Goal: Navigation & Orientation: Find specific page/section

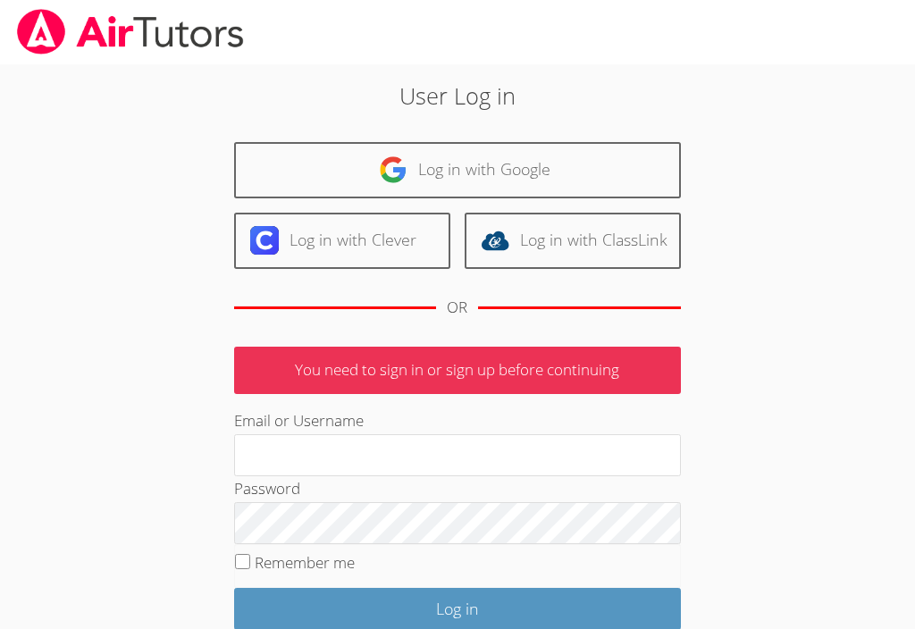
click at [597, 456] on input "Email or Username" at bounding box center [457, 455] width 447 height 43
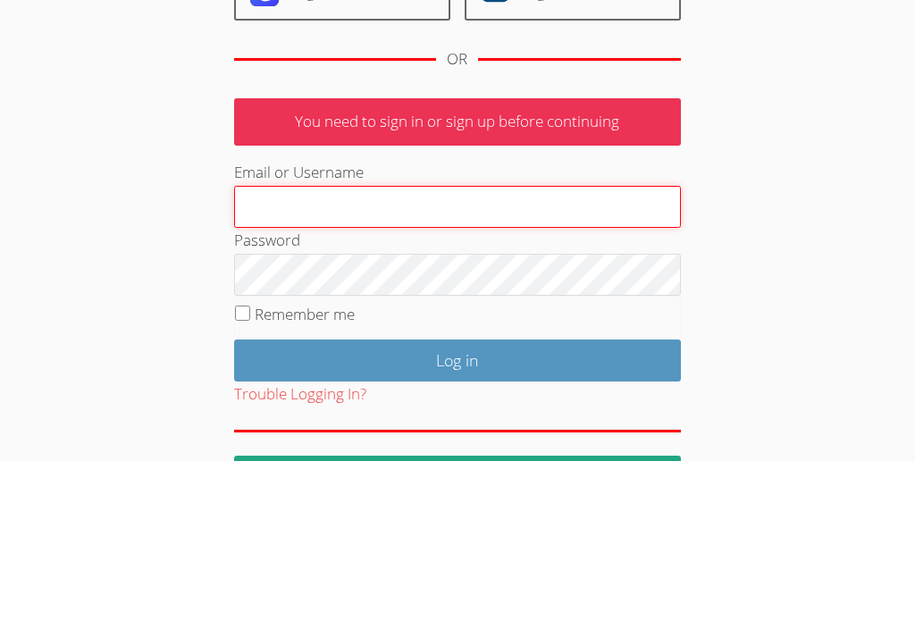
type input "[PERSON_NAME][EMAIL_ADDRESS][DOMAIN_NAME]"
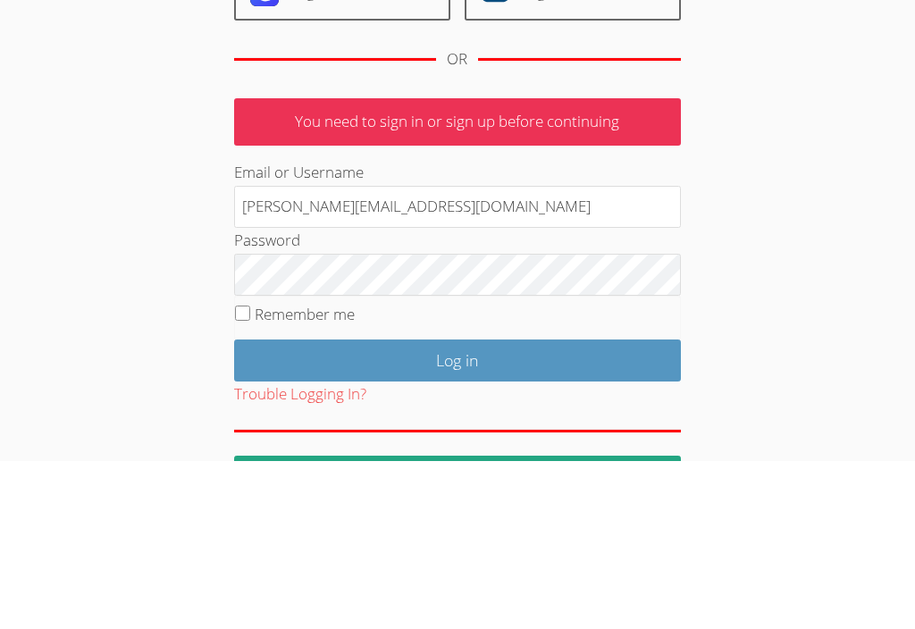
click at [456, 508] on input "Log in" at bounding box center [457, 529] width 447 height 42
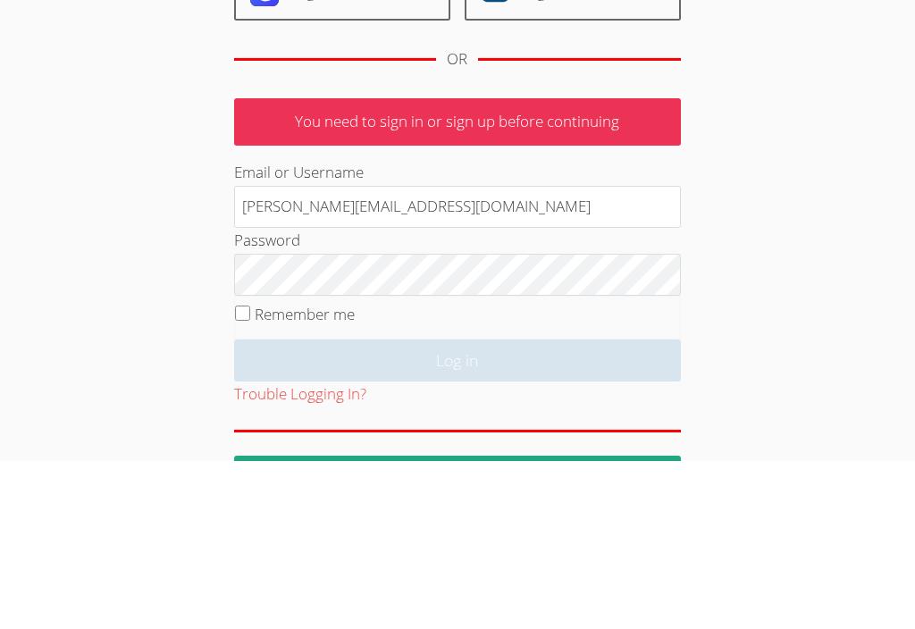
scroll to position [139, 0]
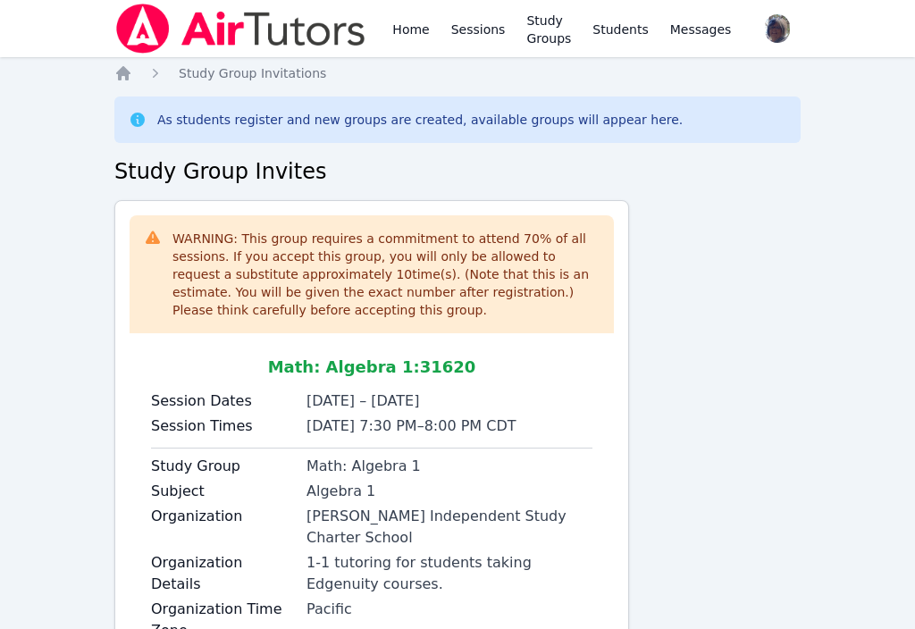
click at [561, 19] on link "Study Groups" at bounding box center [549, 28] width 52 height 57
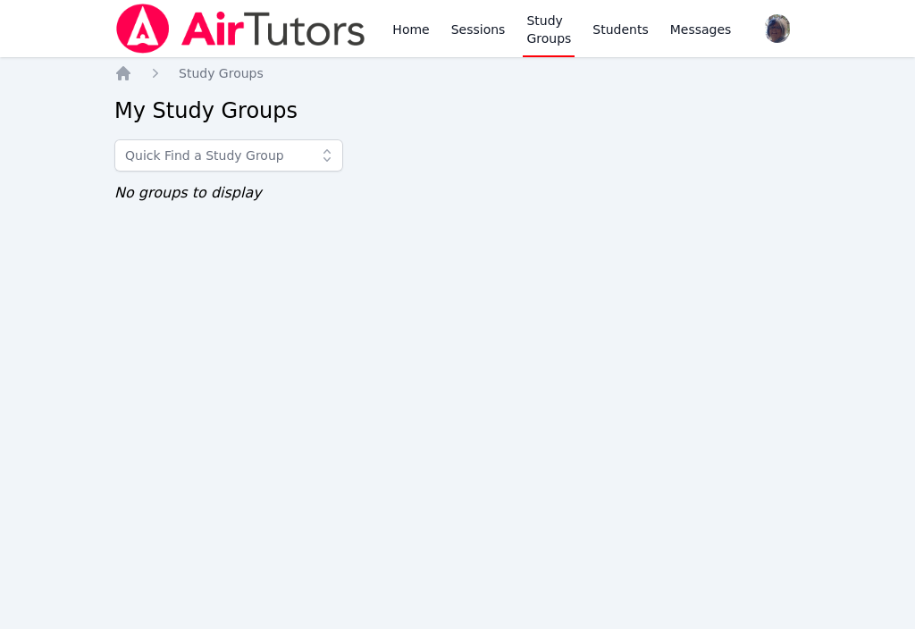
click at [414, 28] on link "Home" at bounding box center [411, 28] width 44 height 57
